Goal: Check status: Check status

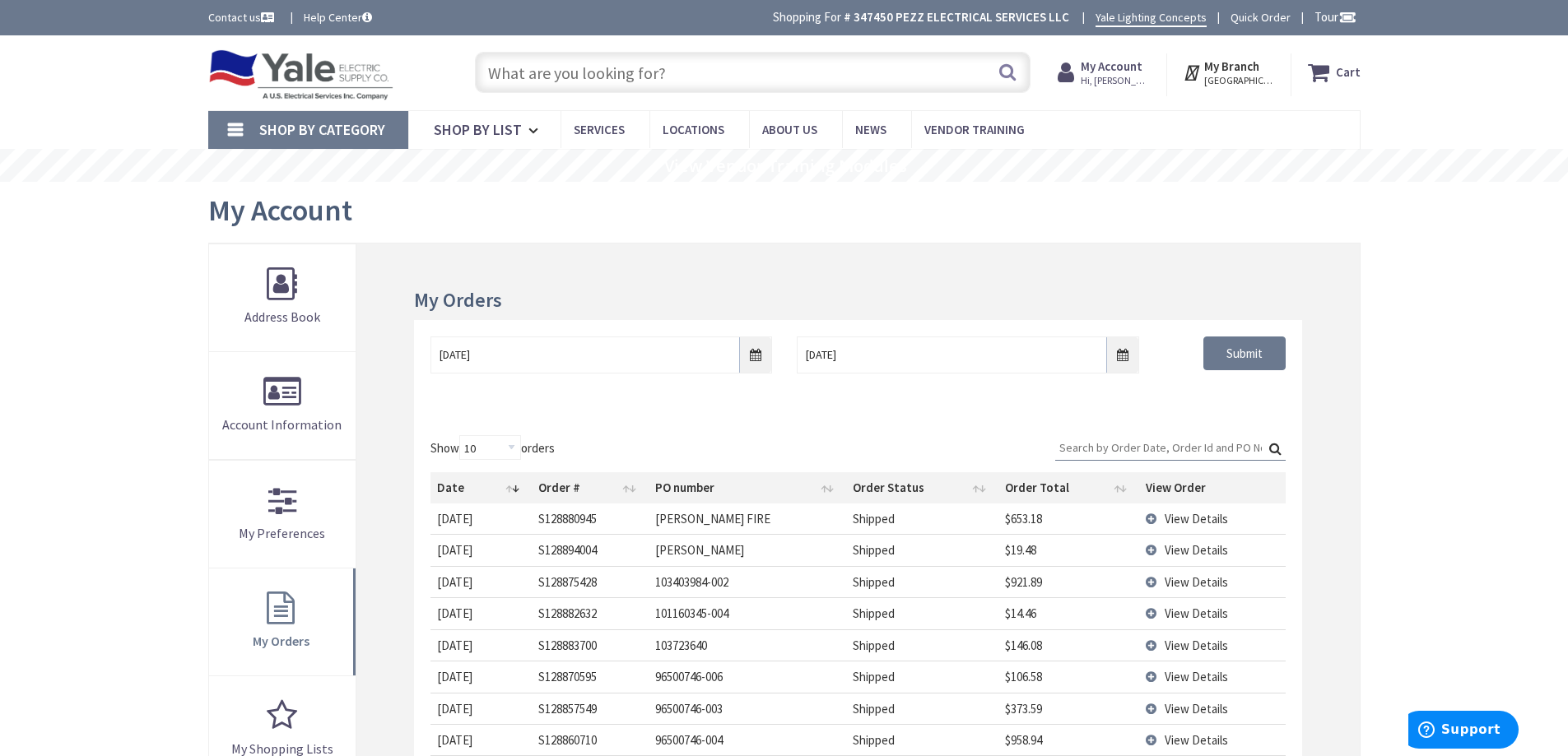
click at [252, 129] on link "Shop By Category" at bounding box center [307, 130] width 200 height 37
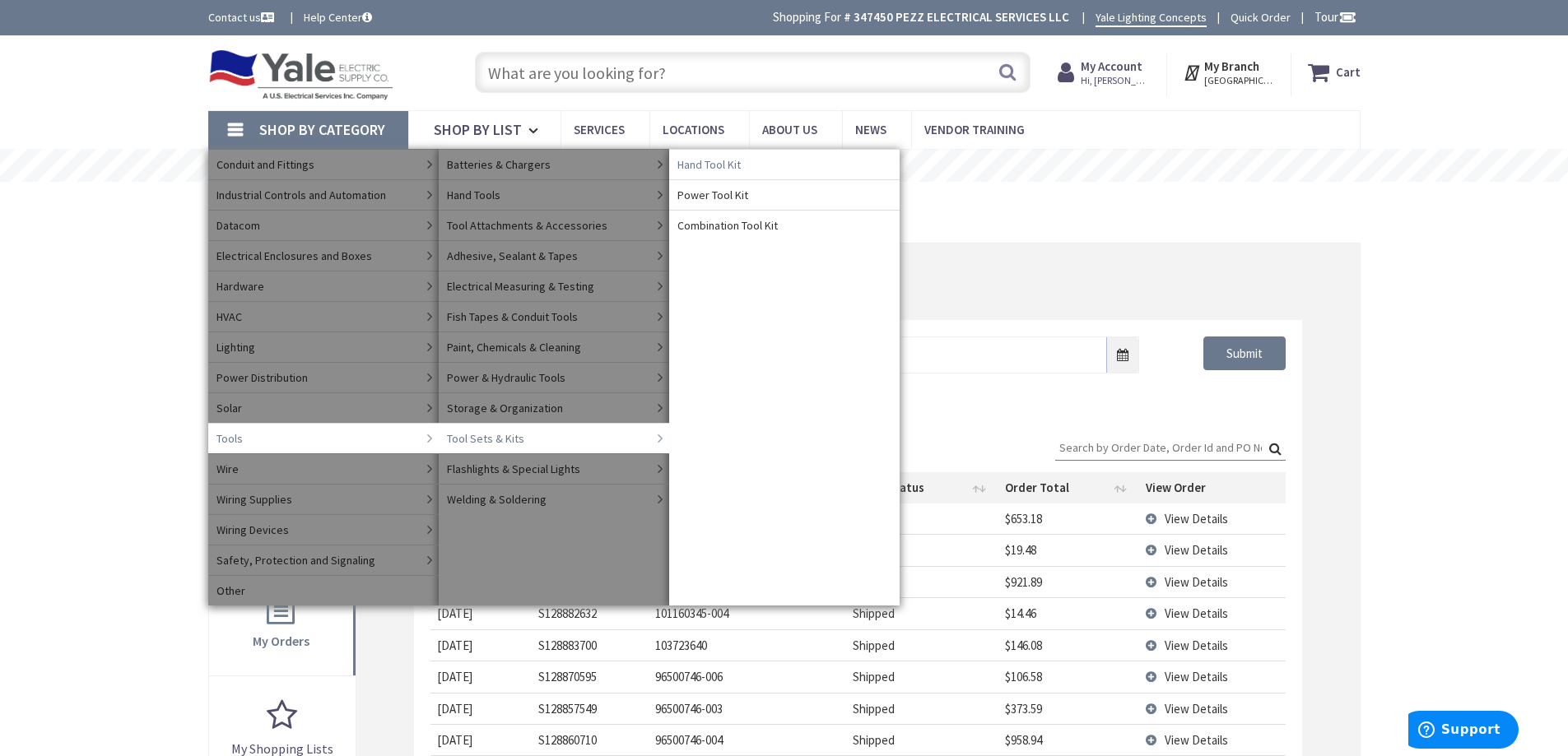
click at [767, 169] on link "Hand Tool Kit" at bounding box center [784, 164] width 231 height 31
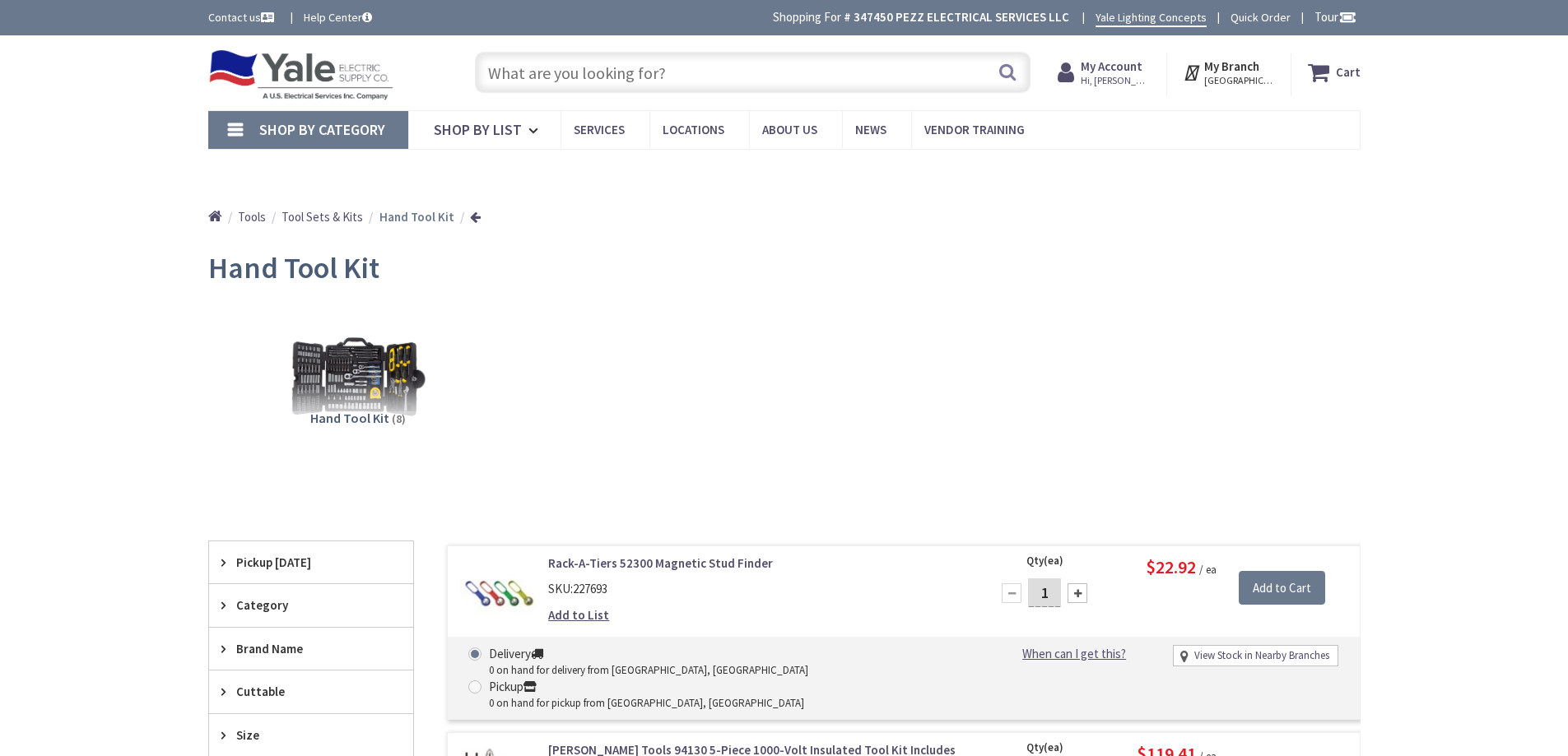
type input "[GEOGRAPHIC_DATA], [GEOGRAPHIC_DATA]"
click at [311, 81] on img at bounding box center [301, 75] width 186 height 51
click at [245, 218] on span "Tools" at bounding box center [251, 217] width 28 height 16
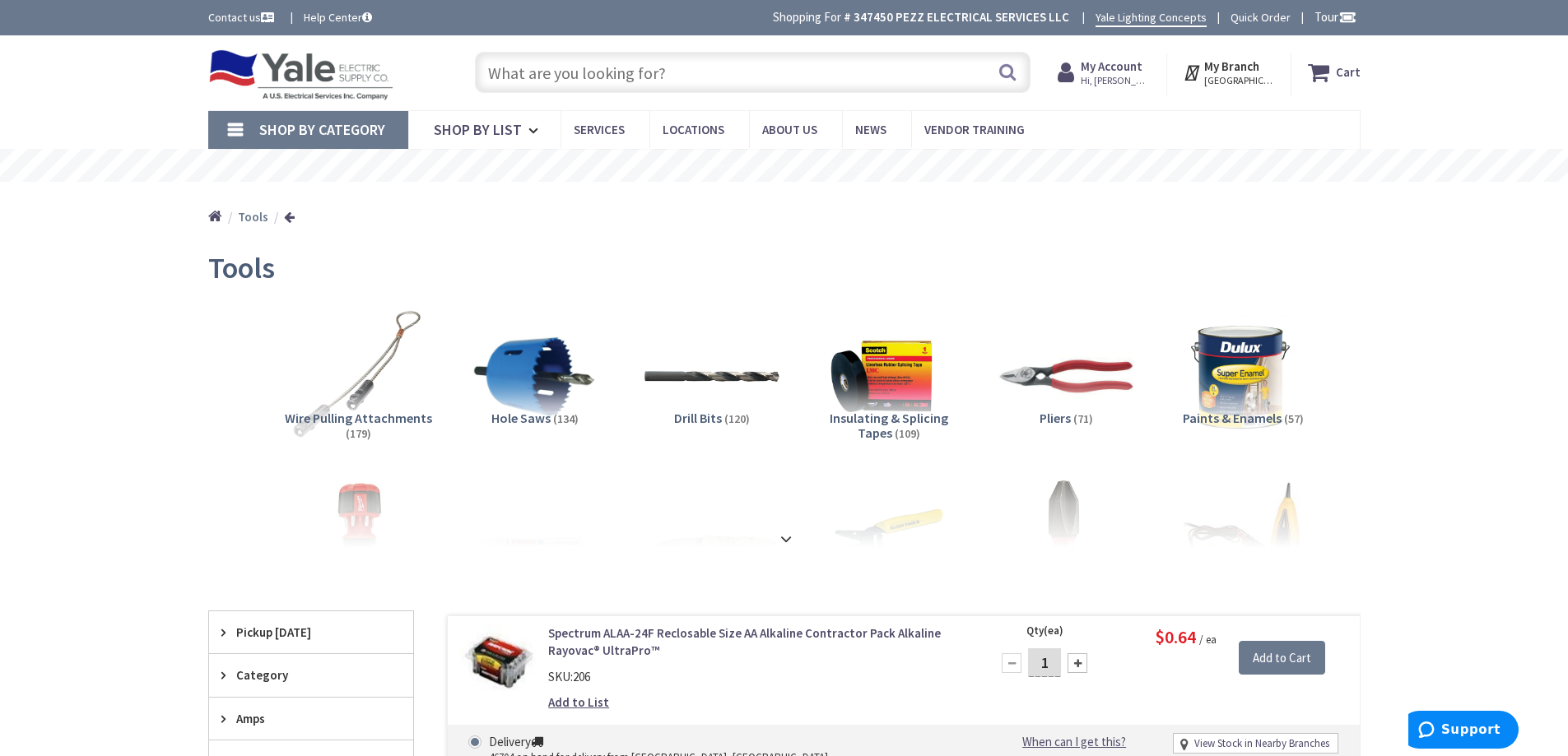
click at [1126, 71] on strong "My Account" at bounding box center [1111, 66] width 62 height 16
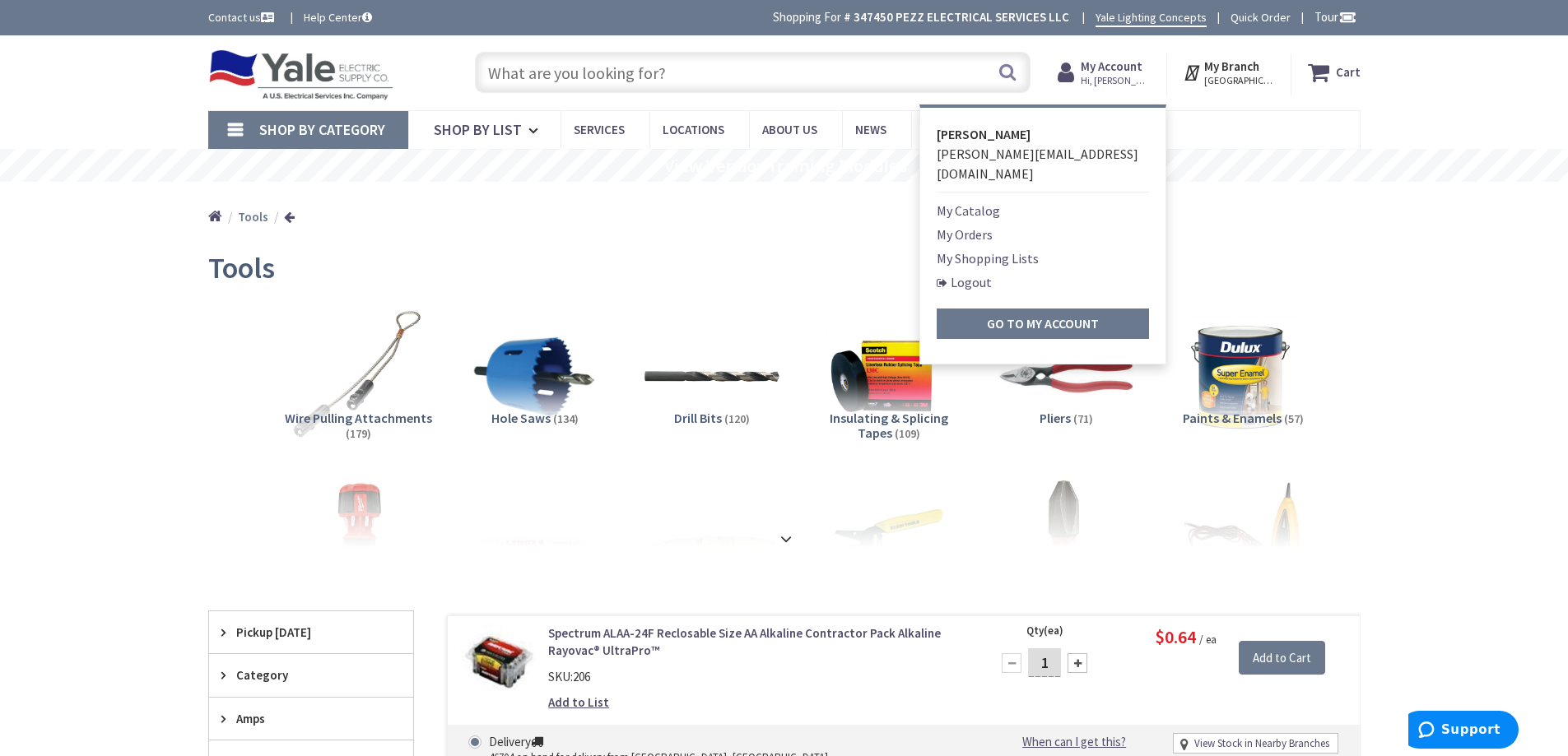
click at [970, 225] on link "My Orders" at bounding box center [964, 235] width 56 height 20
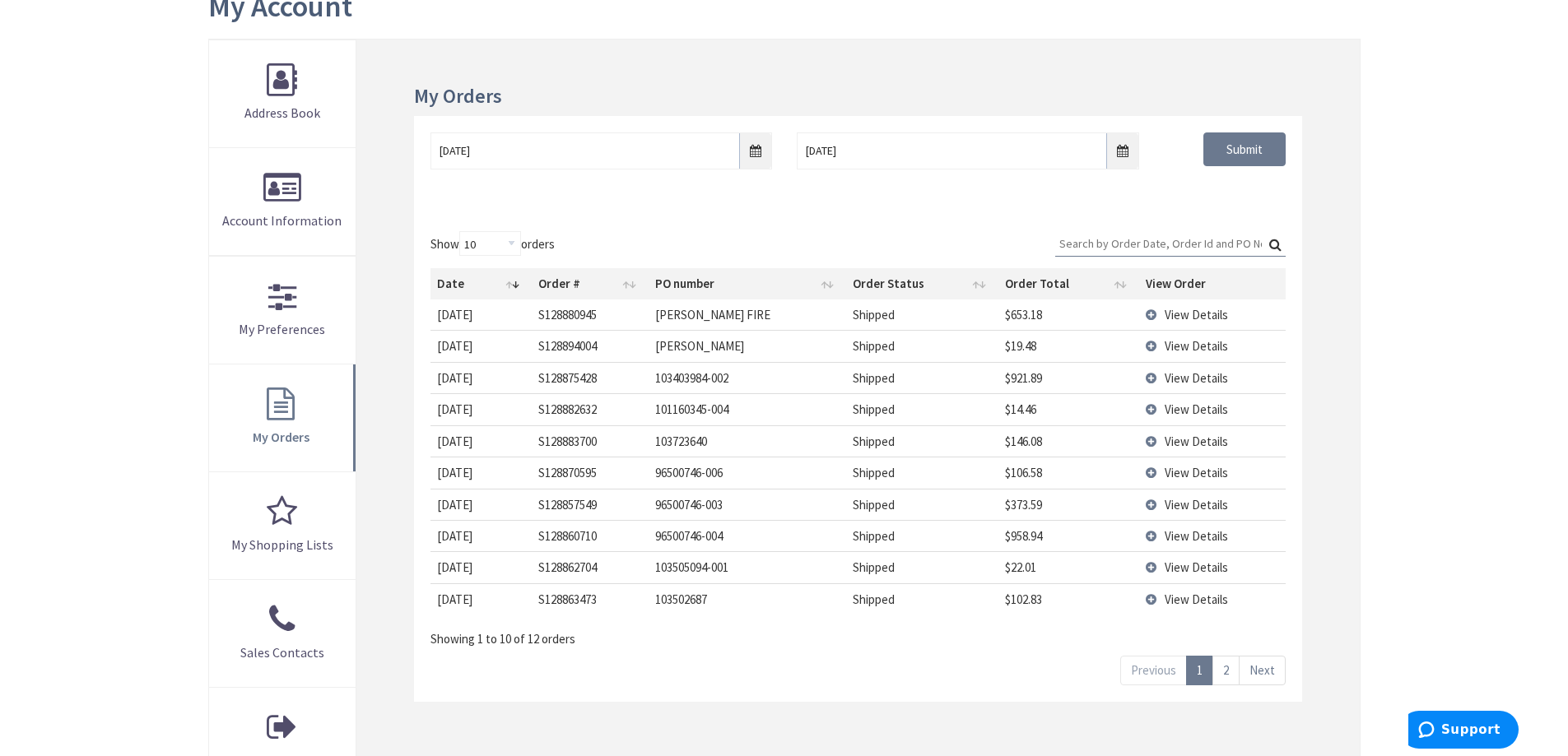
scroll to position [246, 0]
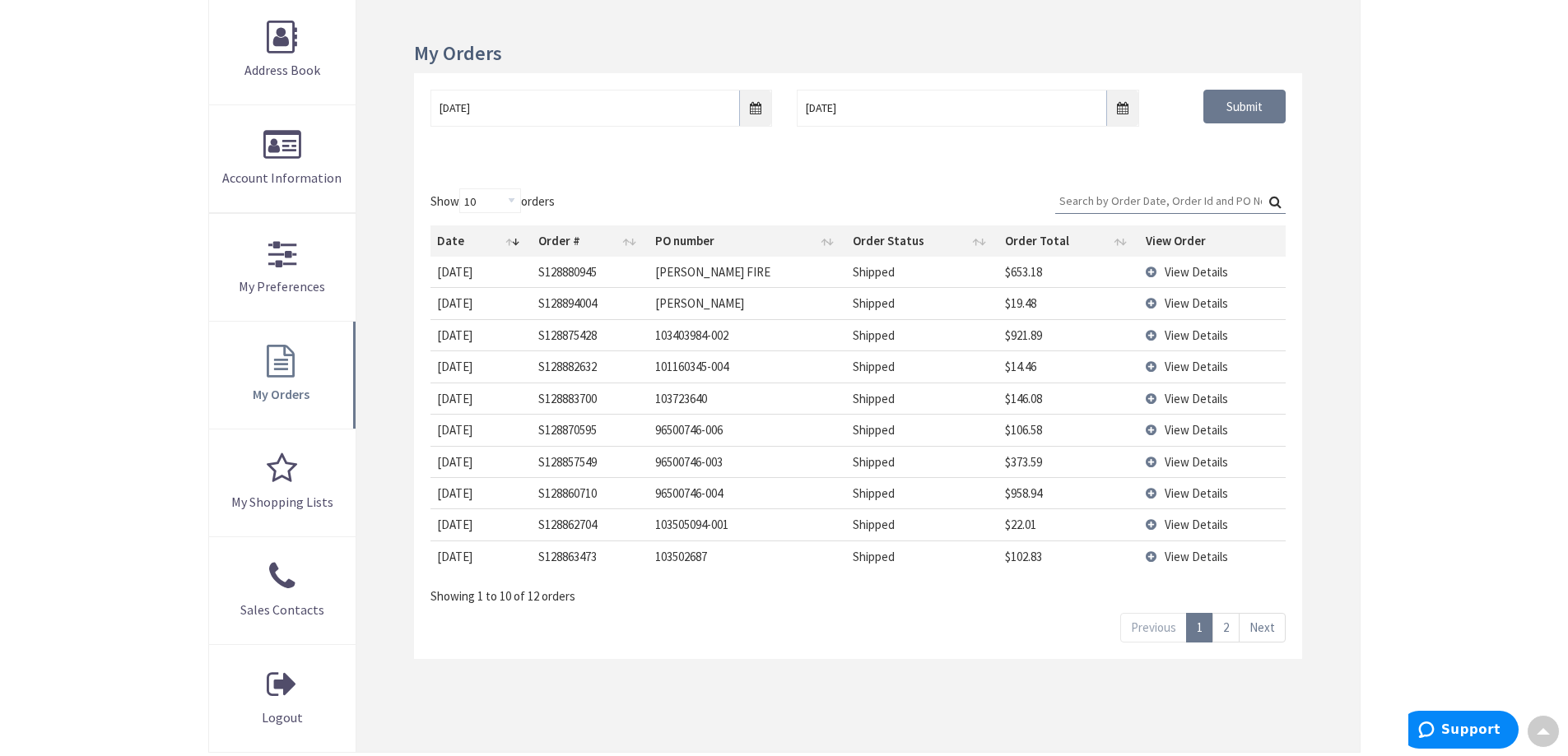
click at [1157, 273] on td "View Details" at bounding box center [1212, 271] width 147 height 31
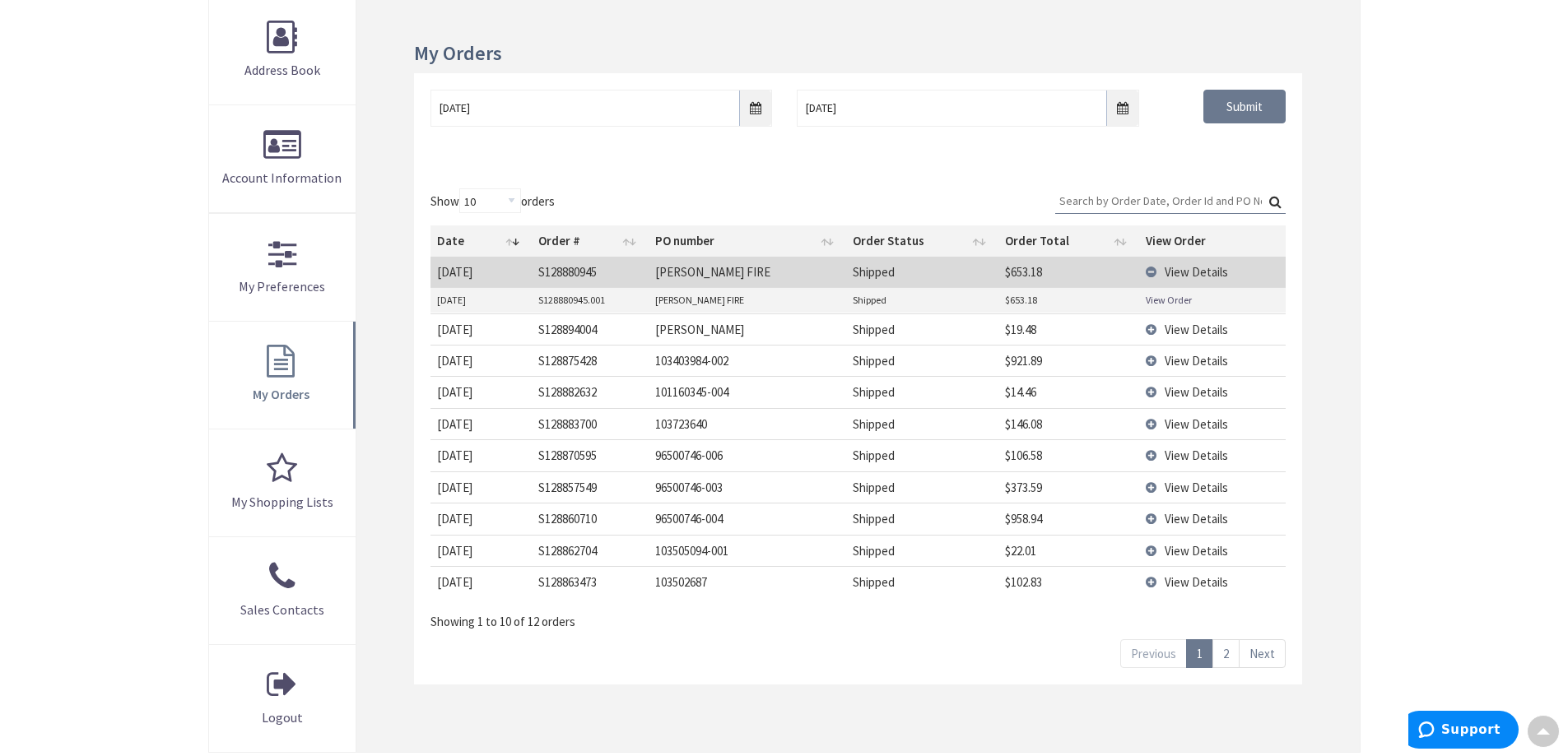
click at [1159, 305] on link "View Order" at bounding box center [1168, 300] width 46 height 14
click at [1150, 271] on td "View Details" at bounding box center [1212, 271] width 147 height 31
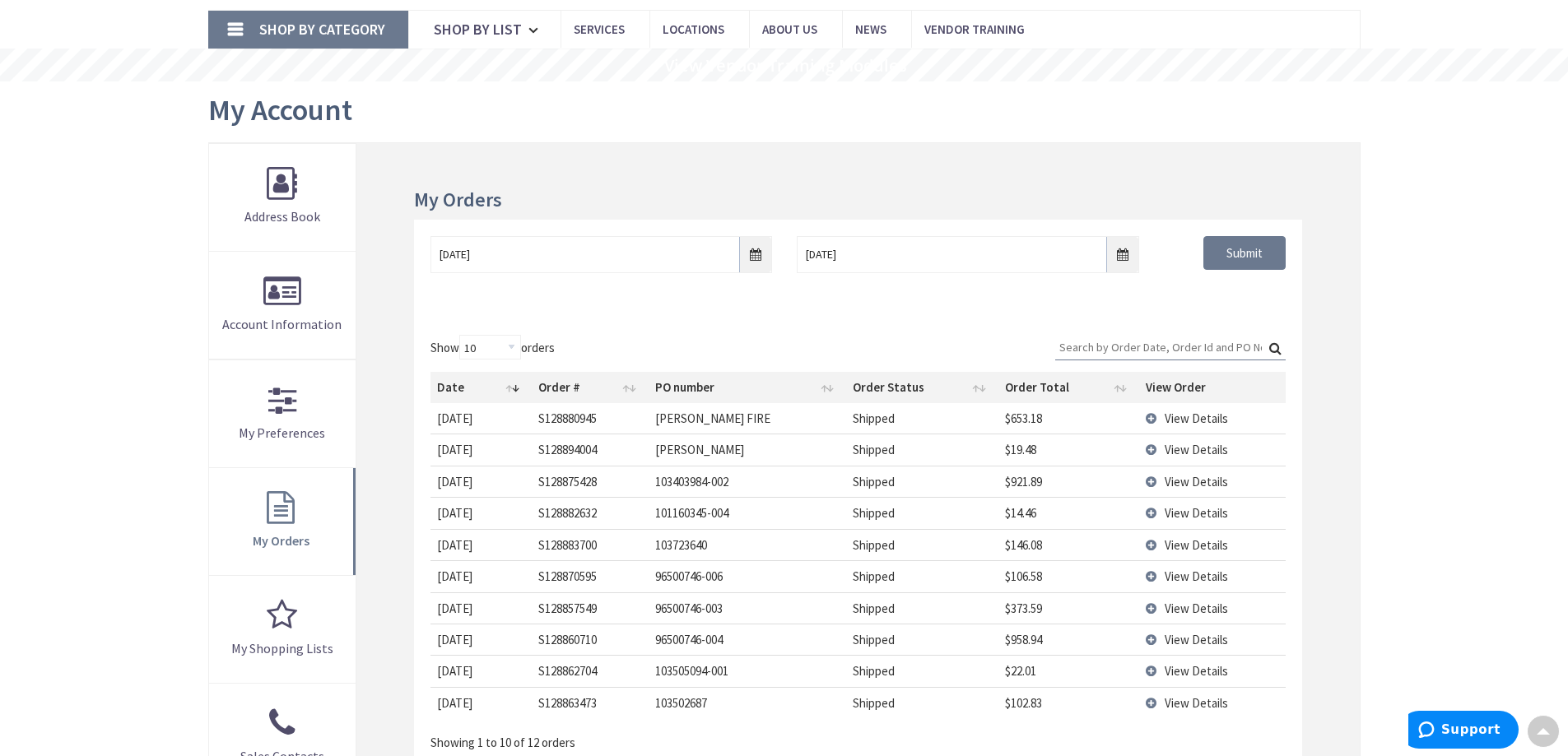
scroll to position [0, 0]
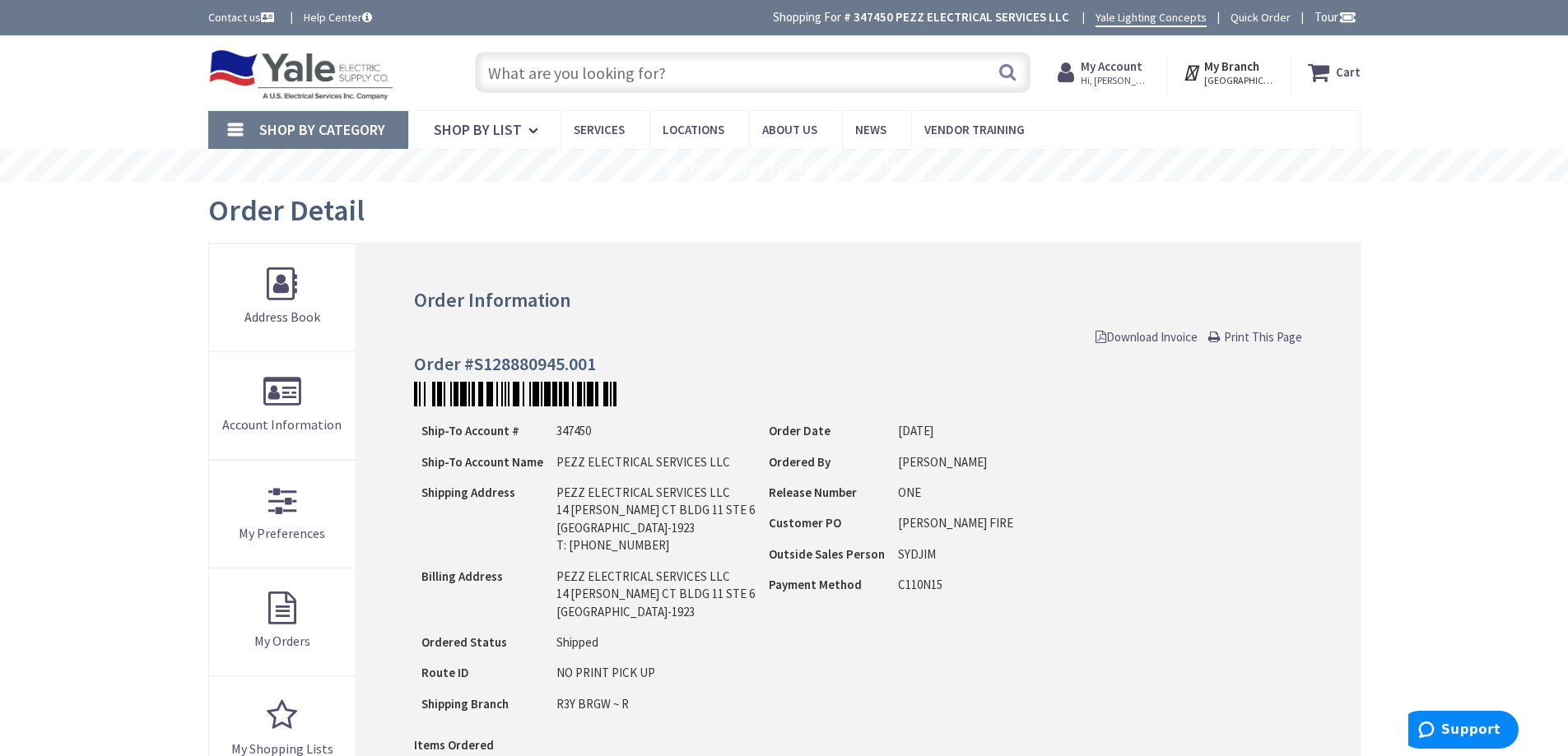
click at [1268, 340] on span "Print This Page" at bounding box center [1262, 337] width 78 height 16
